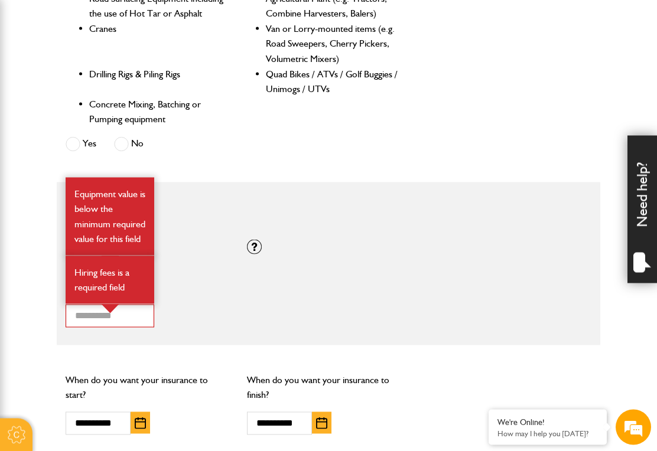
scroll to position [770, 0]
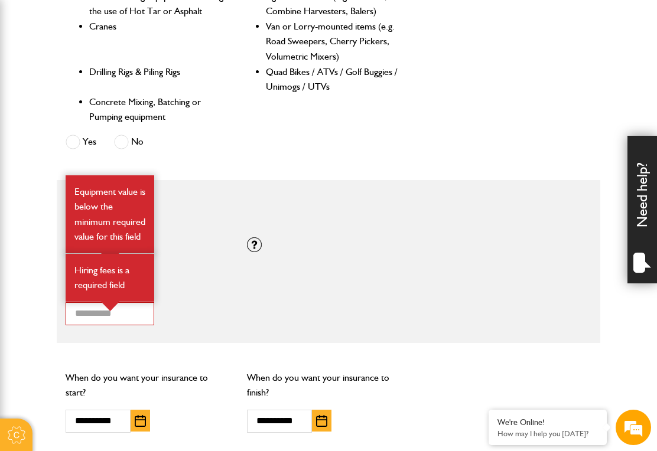
click at [496, 132] on div "Is the equipment you want to insure any of the following? Waste Recycling, Wast…" at bounding box center [329, 28] width 544 height 269
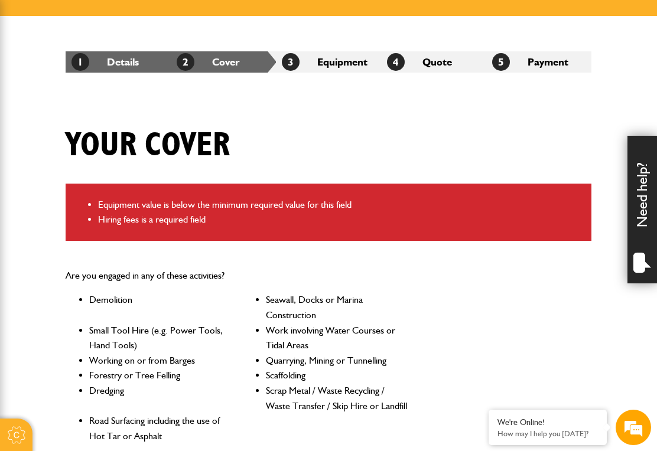
scroll to position [181, 0]
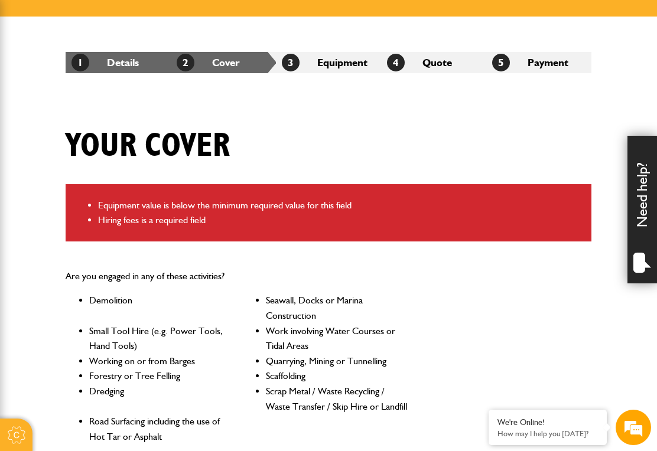
click at [330, 61] on li "3 Equipment" at bounding box center [328, 62] width 105 height 21
click at [331, 67] on li "3 Equipment" at bounding box center [328, 62] width 105 height 21
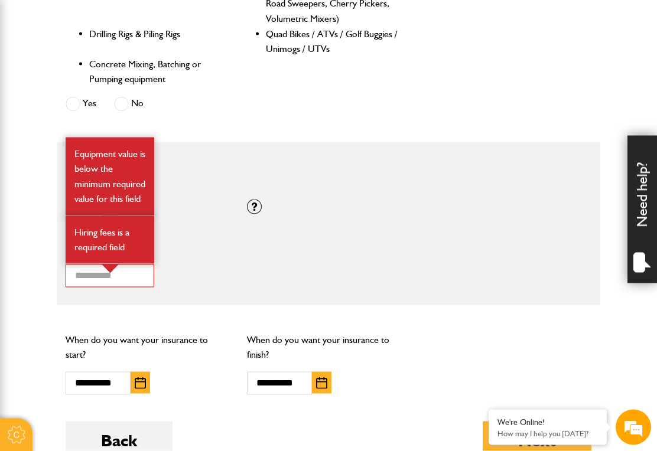
scroll to position [809, 0]
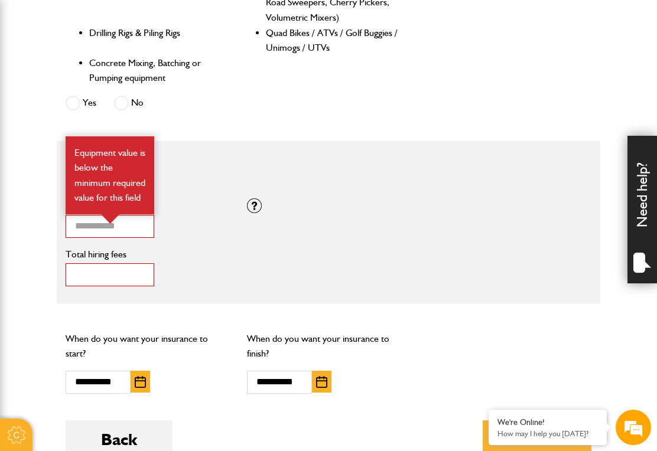
click at [100, 276] on input "*" at bounding box center [110, 274] width 89 height 23
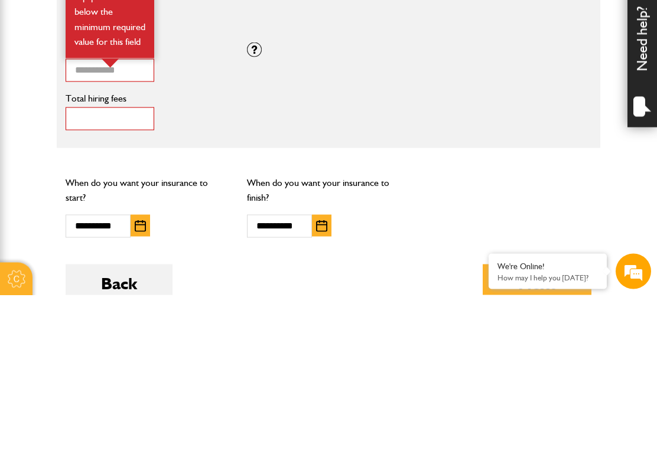
click at [537, 421] on button "Next" at bounding box center [537, 440] width 109 height 38
type input "***"
click at [518, 322] on div "**********" at bounding box center [329, 362] width 544 height 81
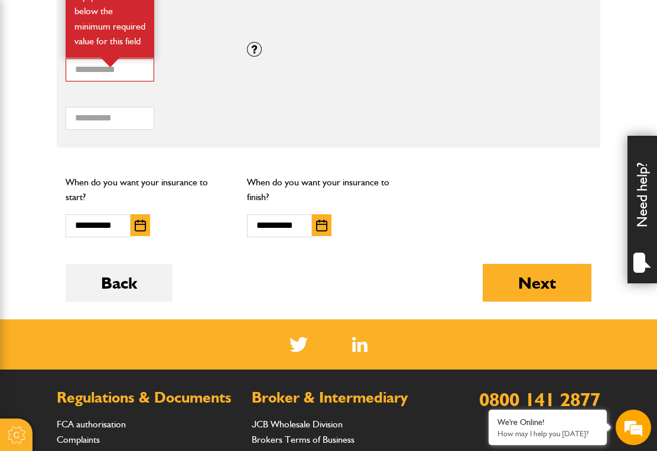
click at [561, 279] on button "Next" at bounding box center [537, 283] width 109 height 38
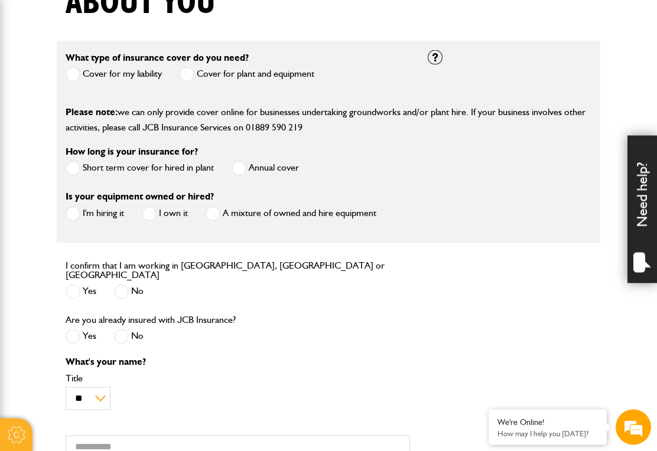
scroll to position [326, 0]
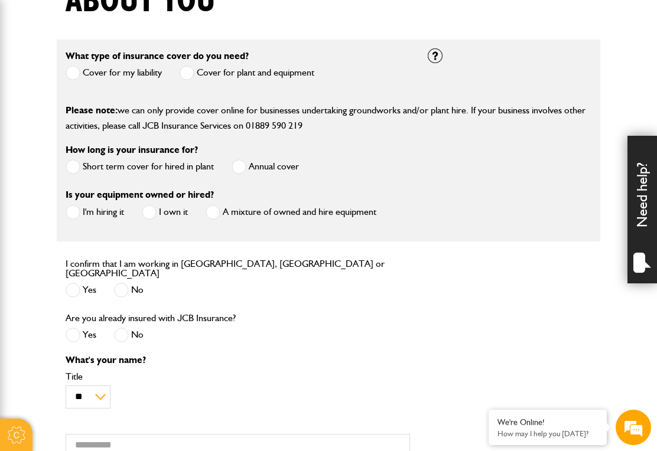
click at [187, 71] on span at bounding box center [187, 73] width 15 height 15
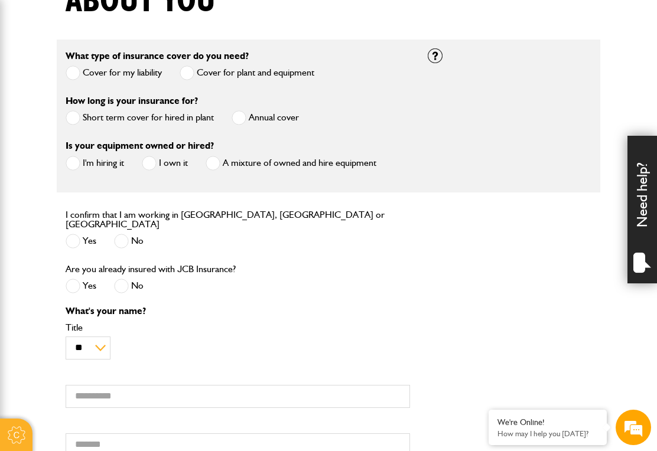
click at [67, 73] on span at bounding box center [73, 73] width 15 height 15
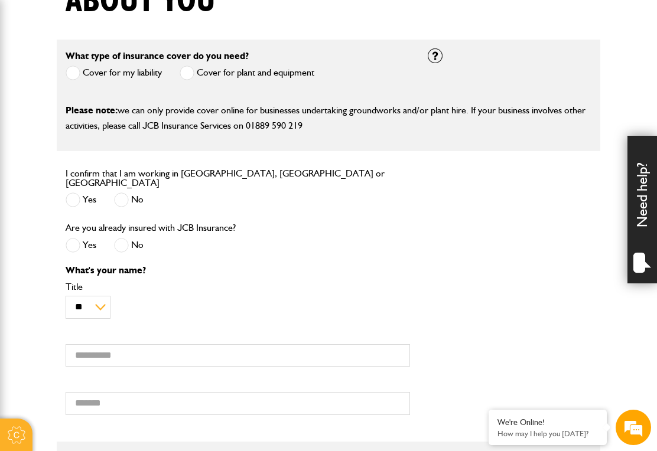
scroll to position [0, 0]
click at [190, 76] on span at bounding box center [187, 73] width 15 height 15
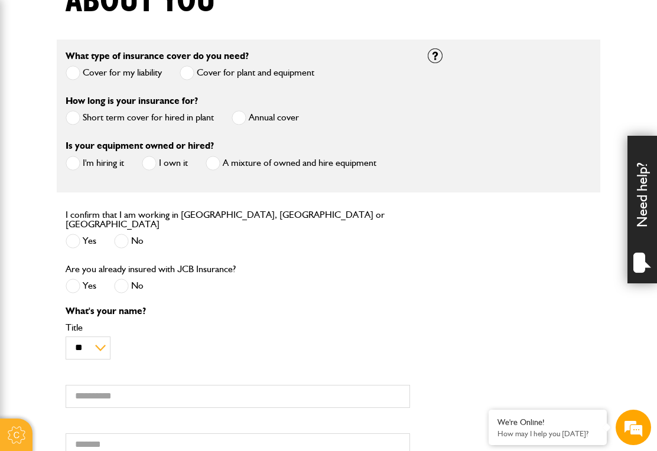
click at [63, 122] on div "How long is your insurance for? Short term cover for hired in plant Annual cover" at bounding box center [238, 115] width 362 height 45
click at [71, 123] on span at bounding box center [73, 117] width 15 height 15
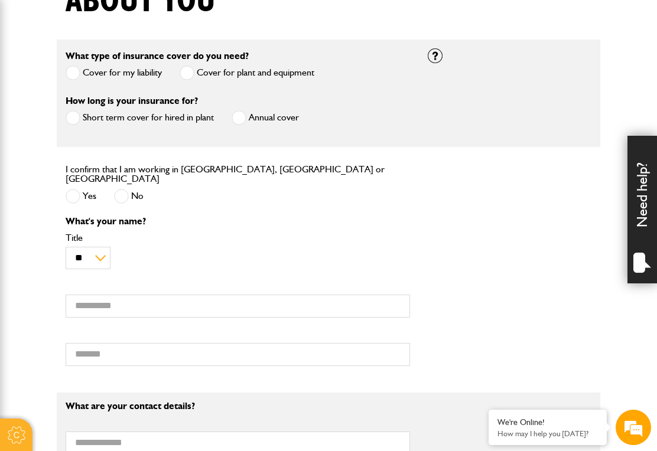
click at [241, 122] on span at bounding box center [239, 117] width 15 height 15
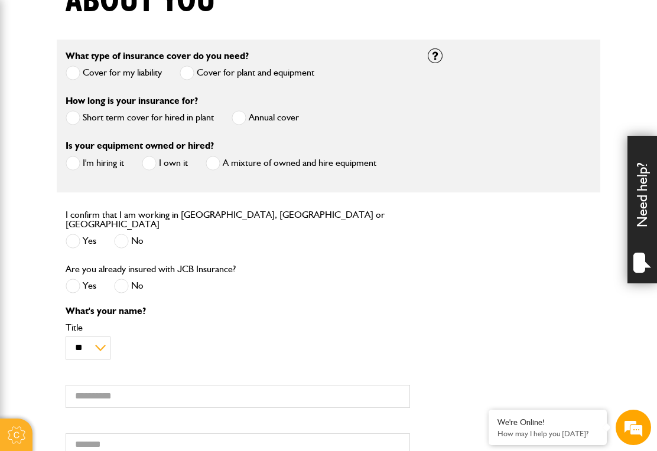
click at [75, 168] on span at bounding box center [73, 163] width 15 height 15
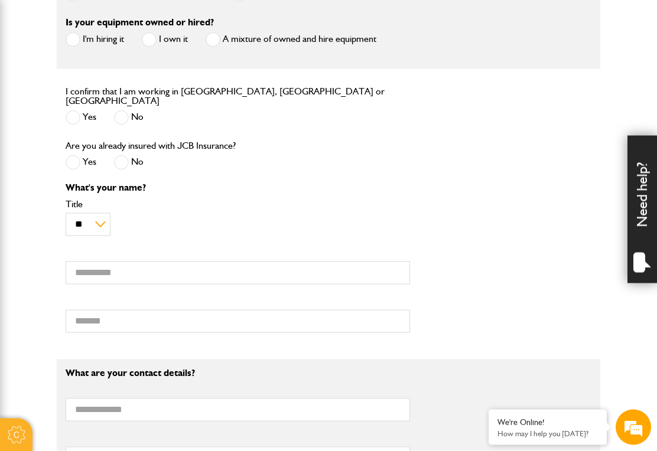
scroll to position [469, 0]
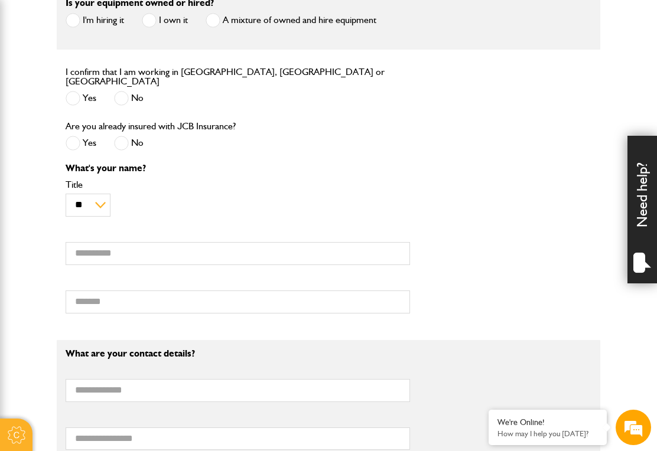
click at [77, 96] on span at bounding box center [73, 98] width 15 height 15
click at [120, 140] on span at bounding box center [121, 143] width 15 height 15
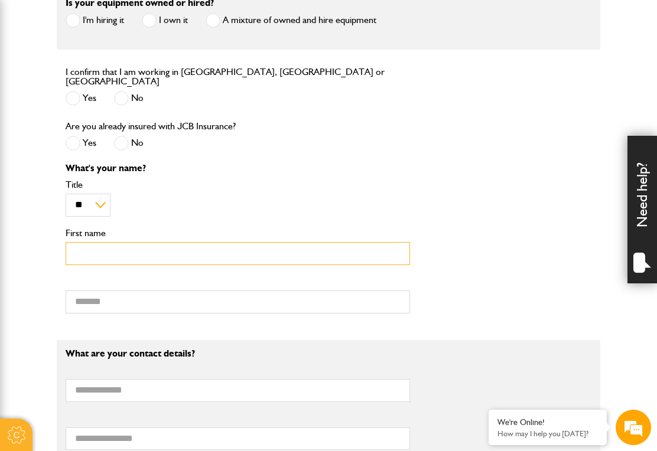
click at [113, 255] on input "First name" at bounding box center [238, 253] width 344 height 23
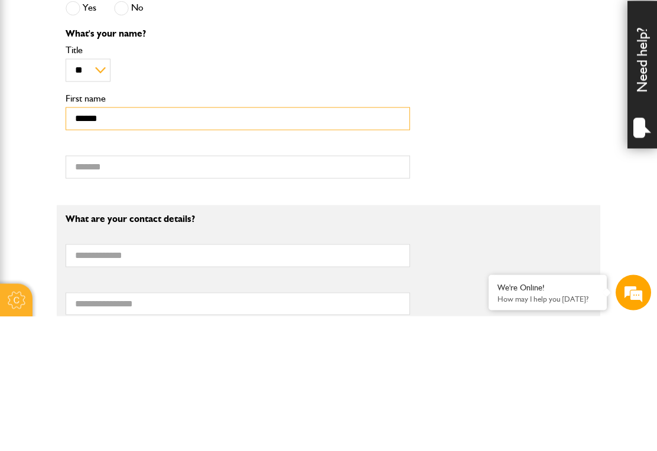
type input "*****"
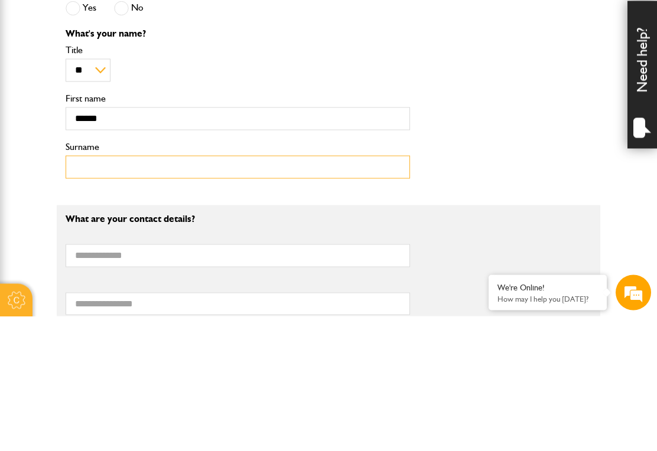
click at [189, 291] on input "Surname" at bounding box center [238, 302] width 344 height 23
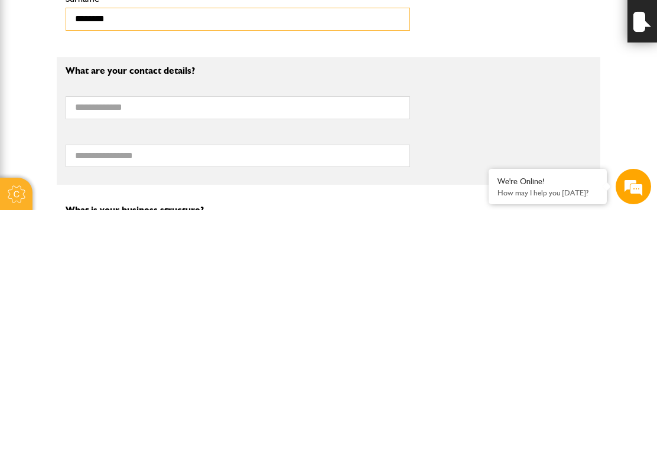
scroll to position [532, 0]
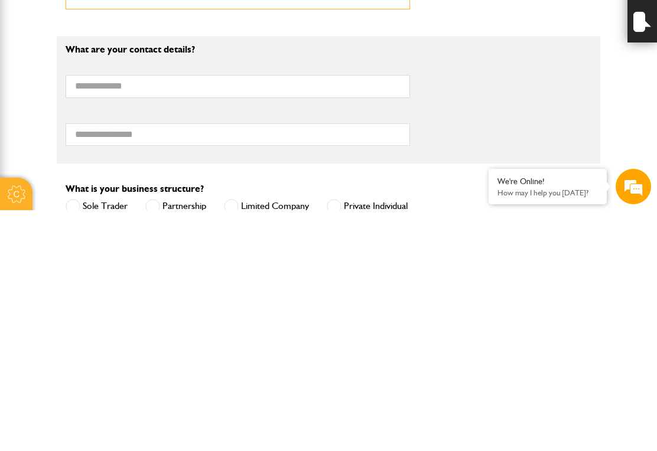
type input "********"
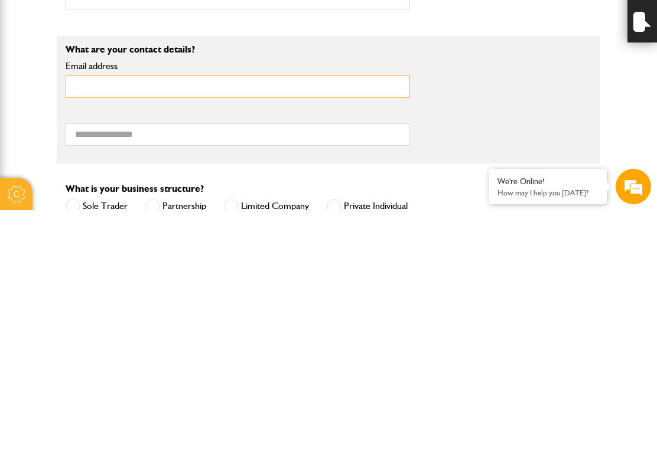
click at [246, 316] on input "Email address" at bounding box center [238, 327] width 344 height 23
type input "**********"
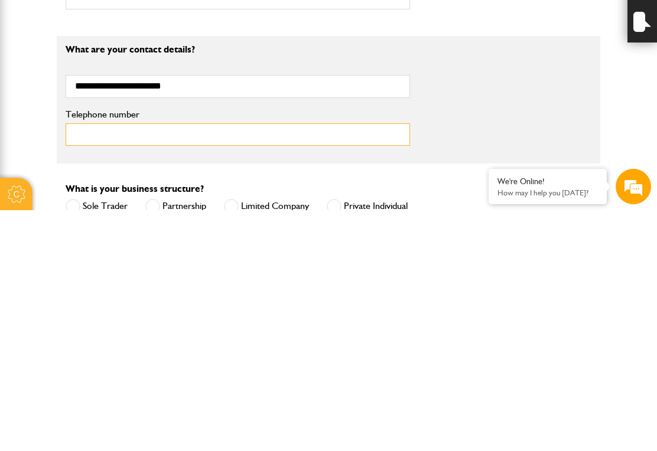
click at [182, 365] on input "Telephone number" at bounding box center [238, 376] width 344 height 23
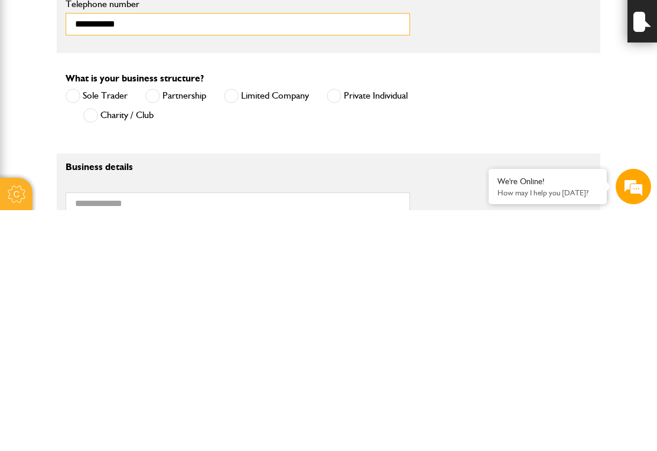
scroll to position [643, 0]
type input "**********"
click at [336, 329] on span at bounding box center [334, 336] width 15 height 15
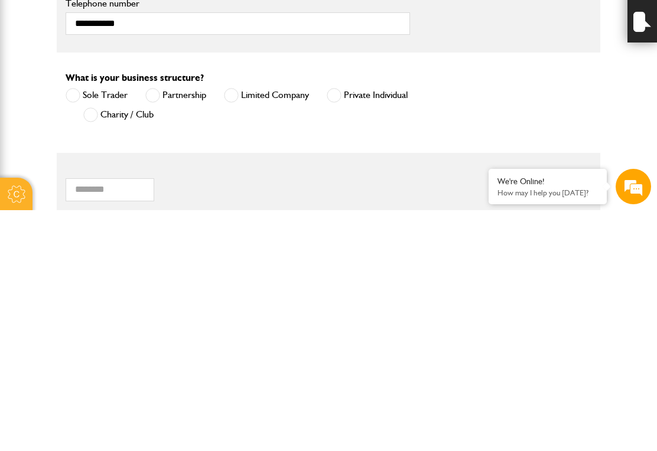
scroll to position [884, 0]
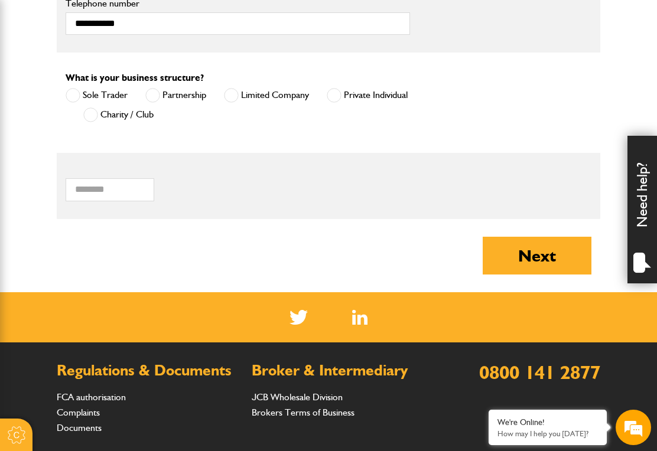
click at [555, 255] on button "Next" at bounding box center [537, 256] width 109 height 38
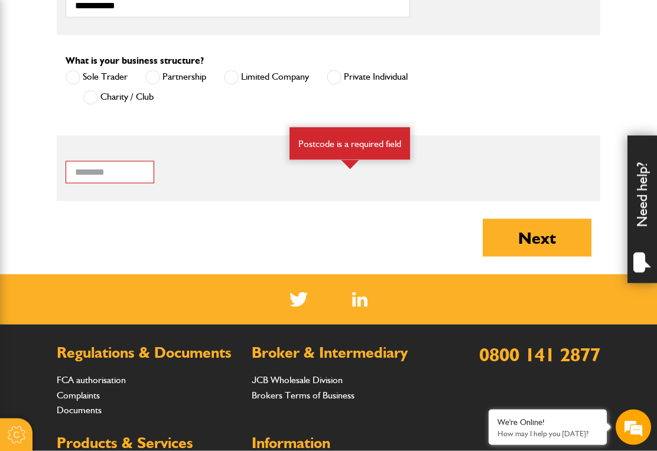
scroll to position [944, 0]
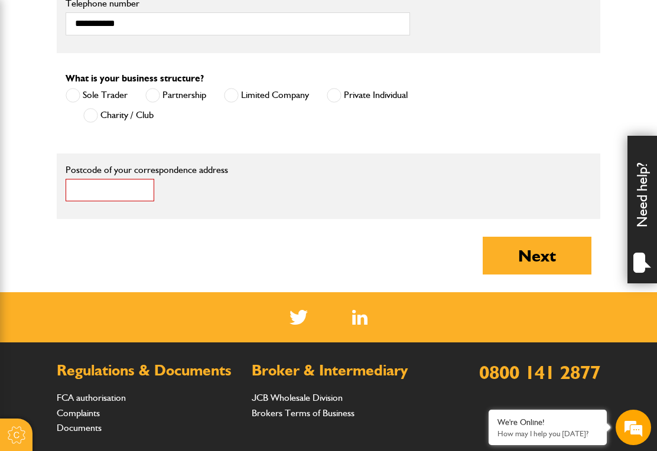
click at [106, 191] on input "Postcode of your correspondence address" at bounding box center [110, 190] width 89 height 23
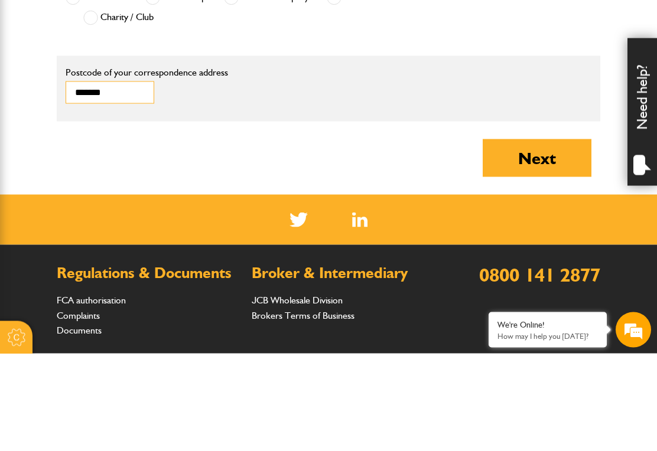
type input "*******"
click at [552, 237] on button "Next" at bounding box center [537, 256] width 109 height 38
